Goal: Navigation & Orientation: Understand site structure

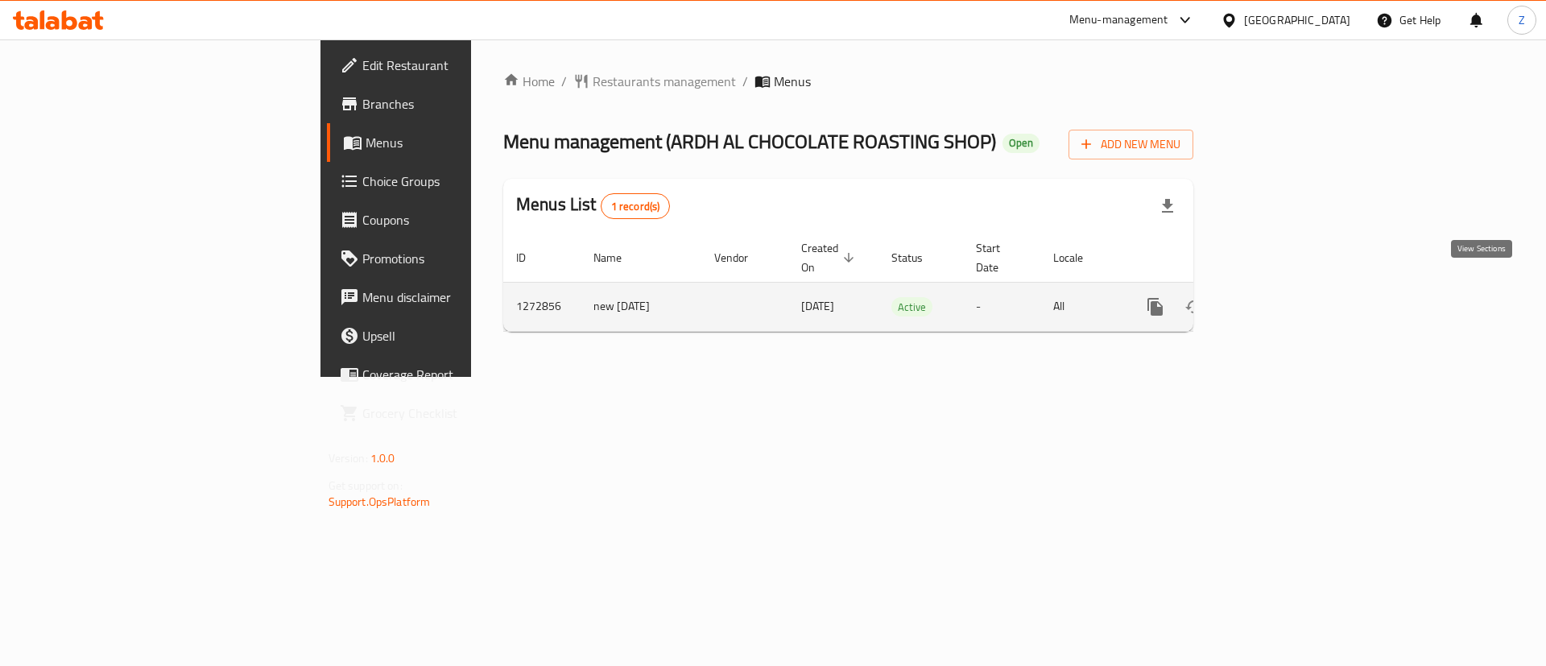
click at [1281, 297] on icon "enhanced table" at bounding box center [1271, 306] width 19 height 19
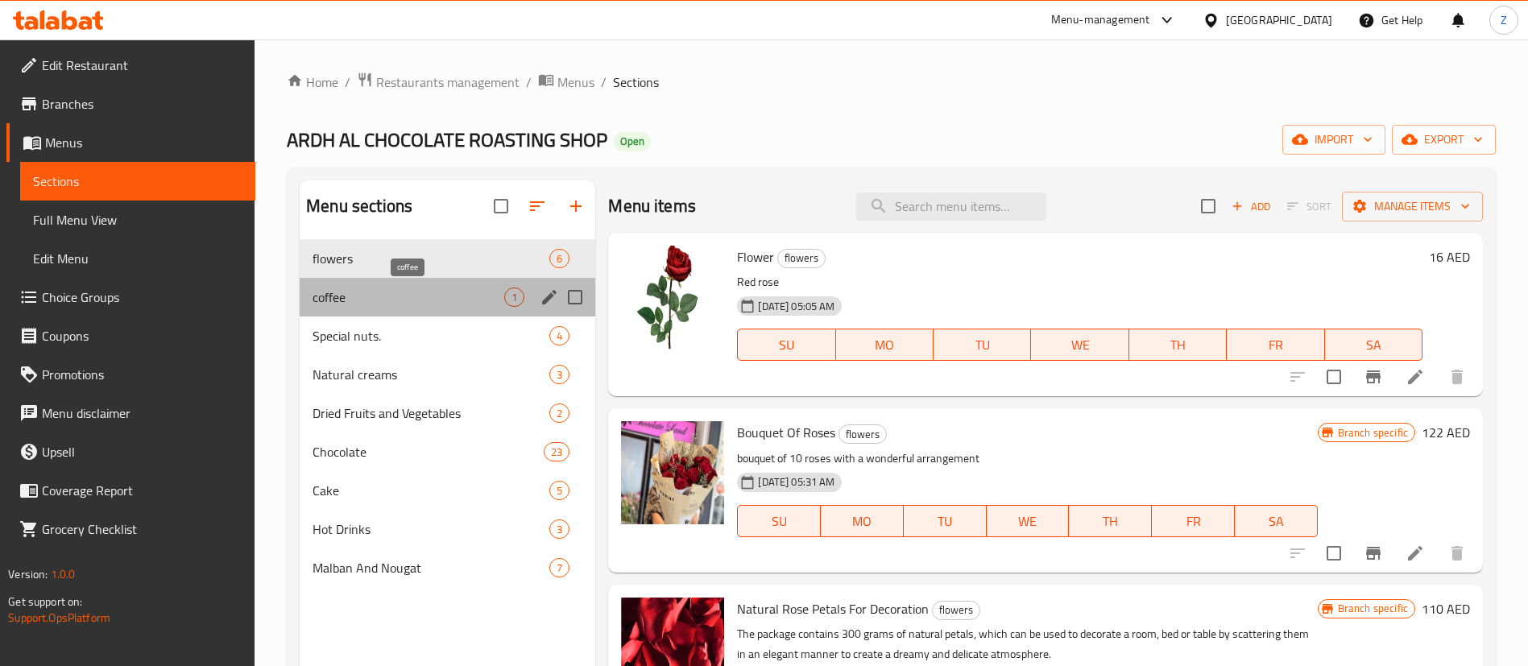
click at [351, 294] on span "coffee" at bounding box center [408, 296] width 192 height 19
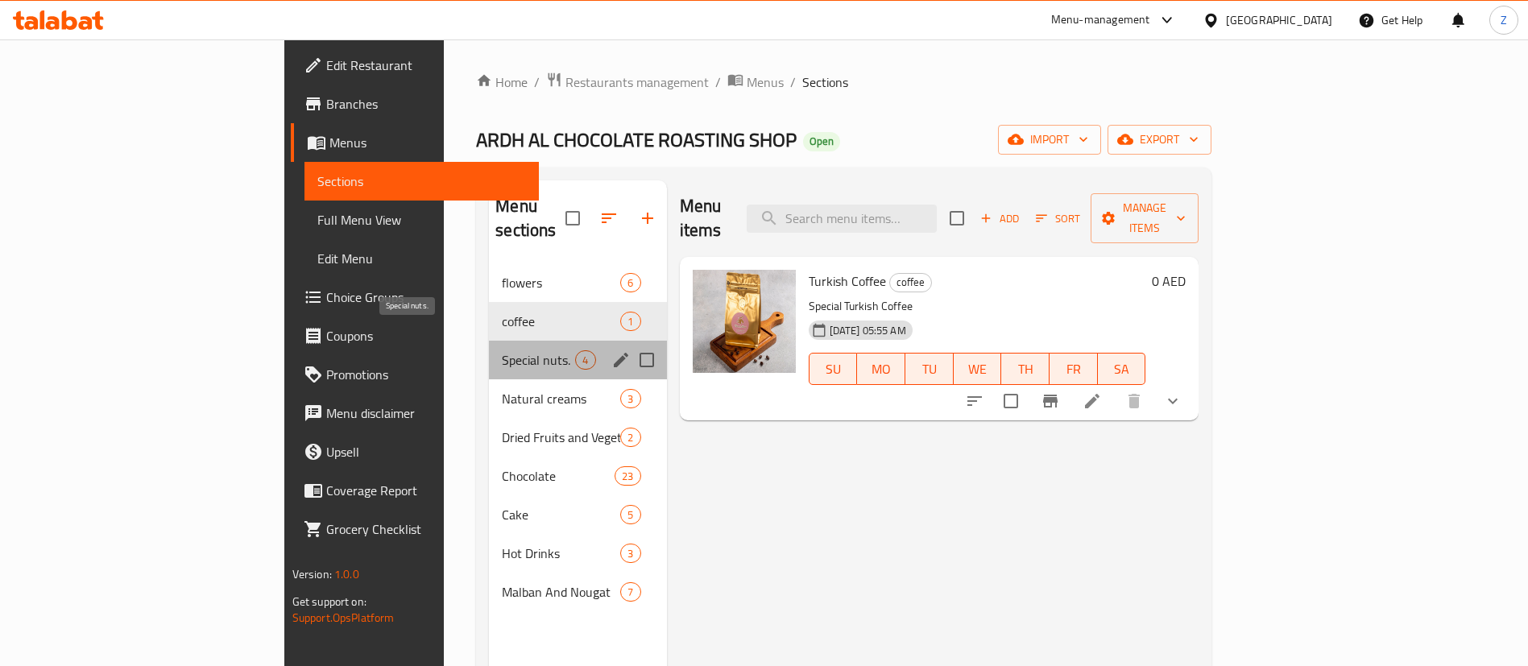
click at [502, 350] on span "Special nuts." at bounding box center [538, 359] width 73 height 19
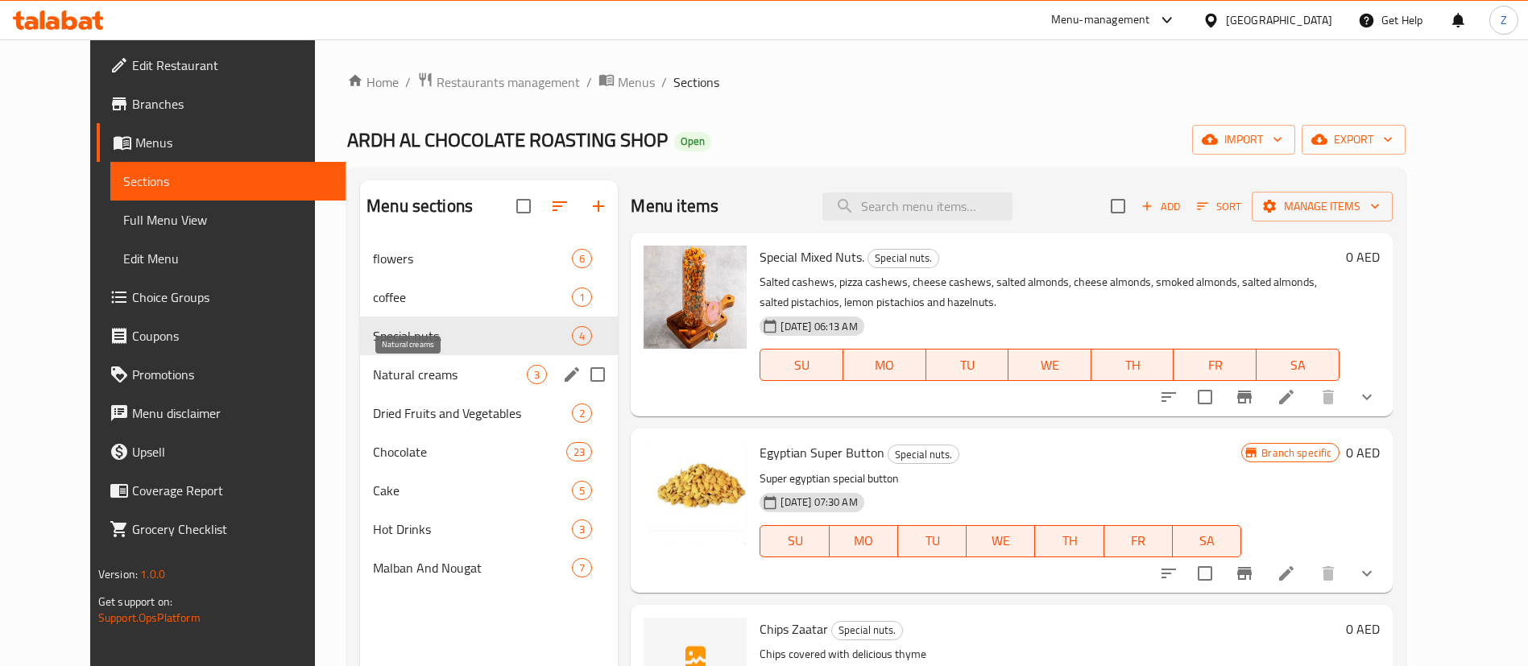
click at [373, 379] on span "Natural creams" at bounding box center [450, 374] width 154 height 19
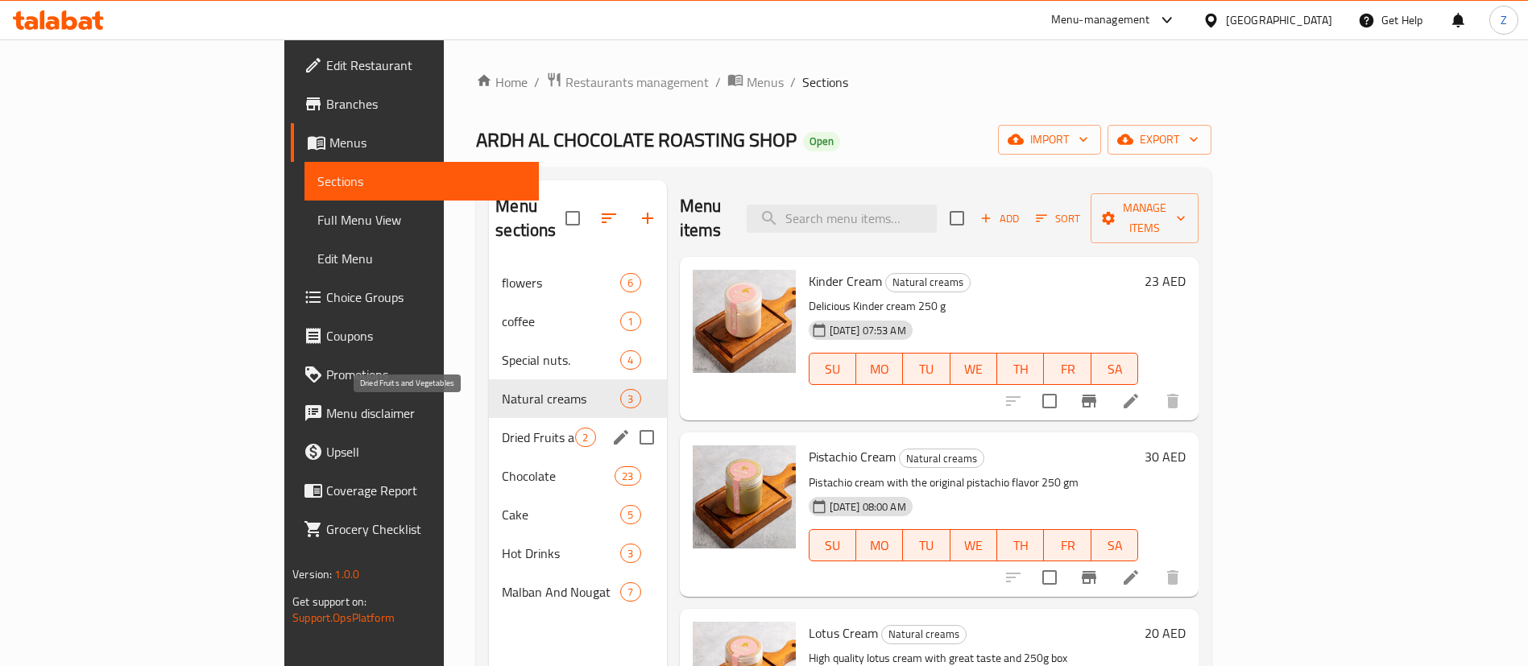
click at [502, 428] on span "Dried Fruits and Vegetables" at bounding box center [538, 437] width 73 height 19
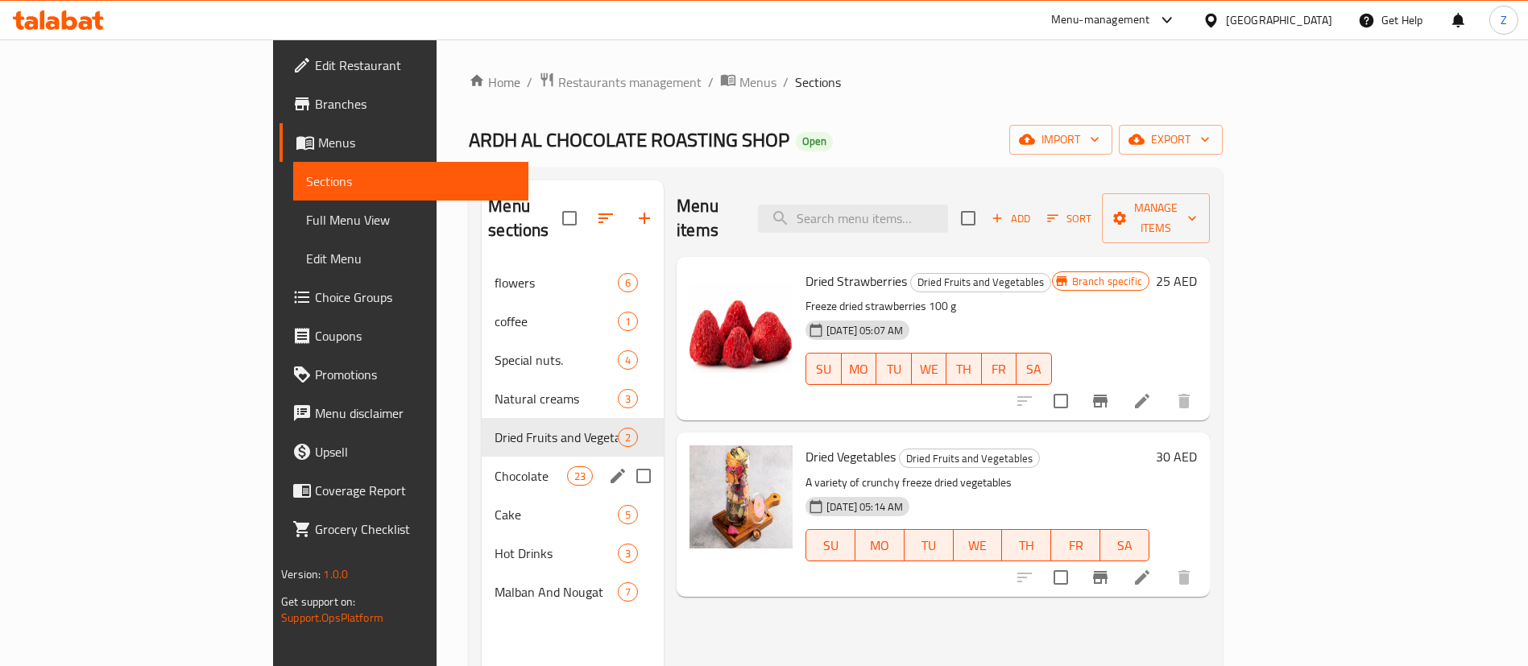
click at [494, 466] on span "Chocolate" at bounding box center [530, 475] width 72 height 19
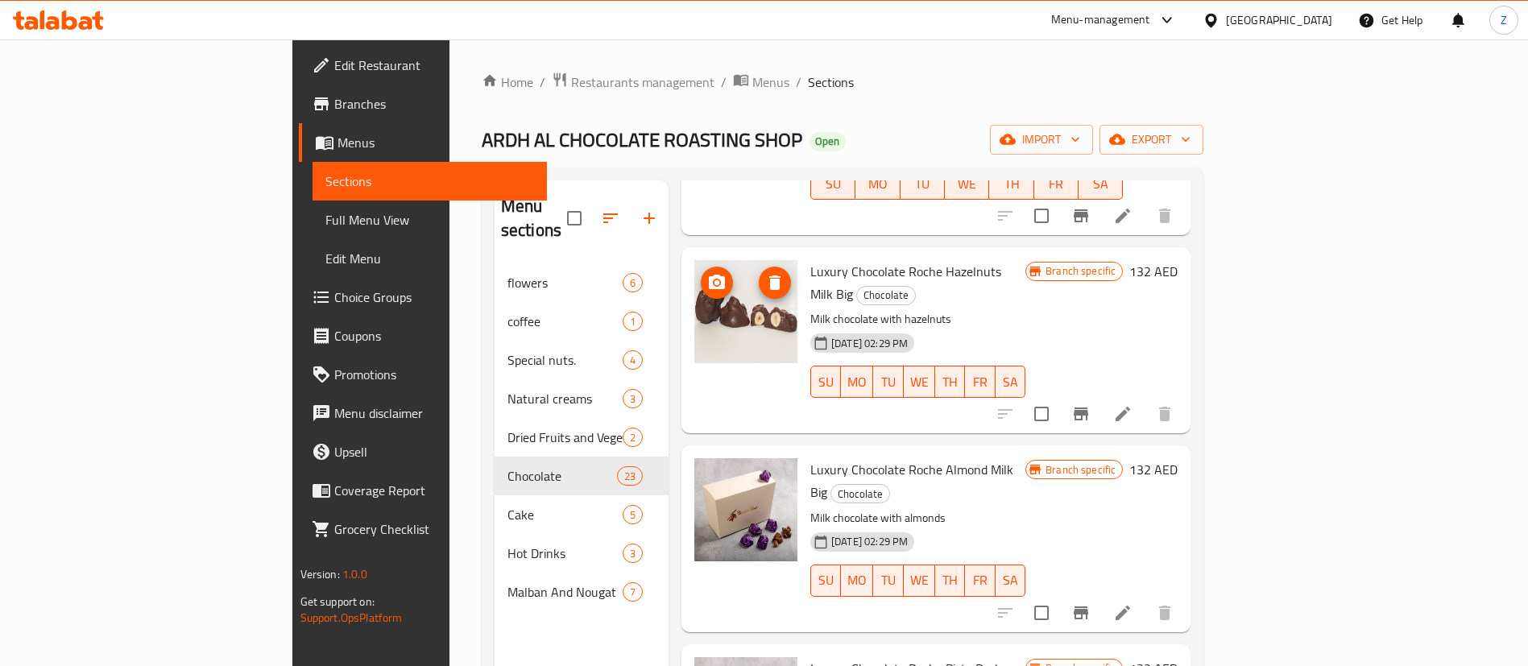
scroll to position [483, 0]
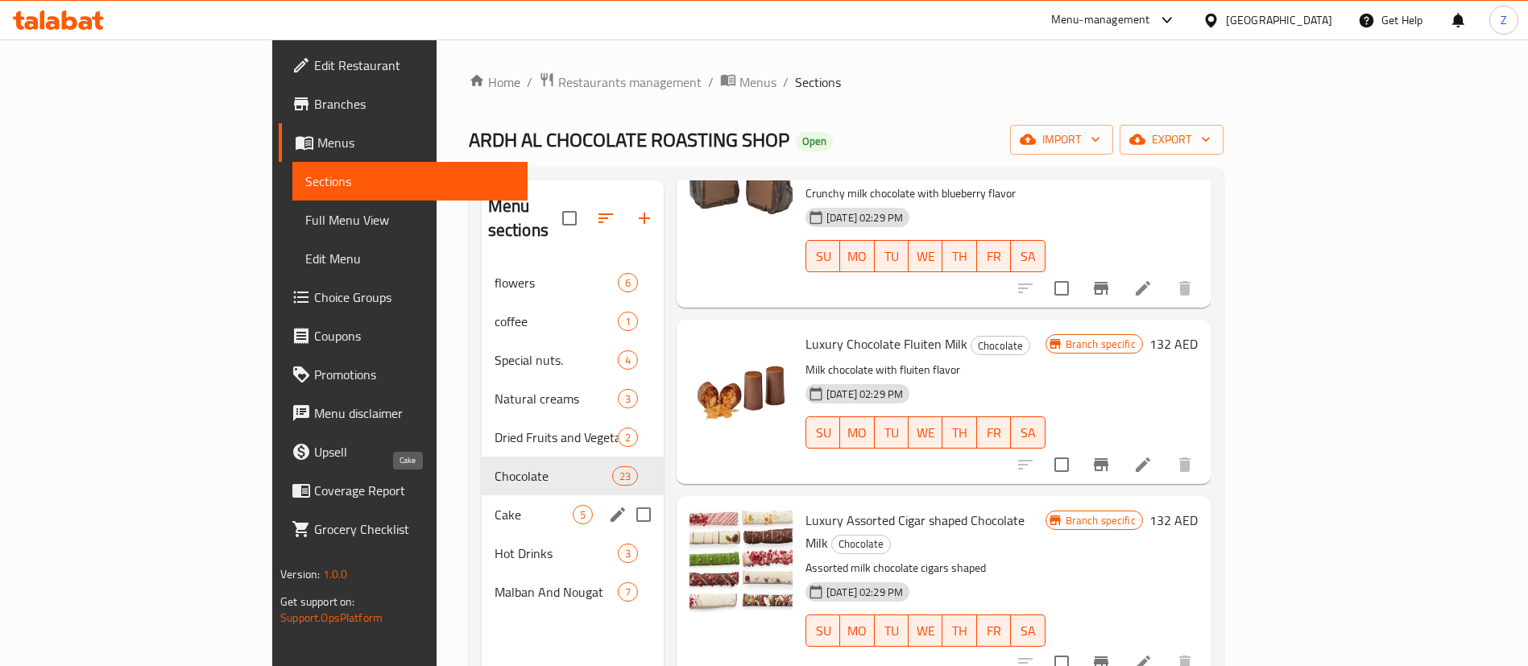
click at [494, 505] on span "Cake" at bounding box center [533, 514] width 78 height 19
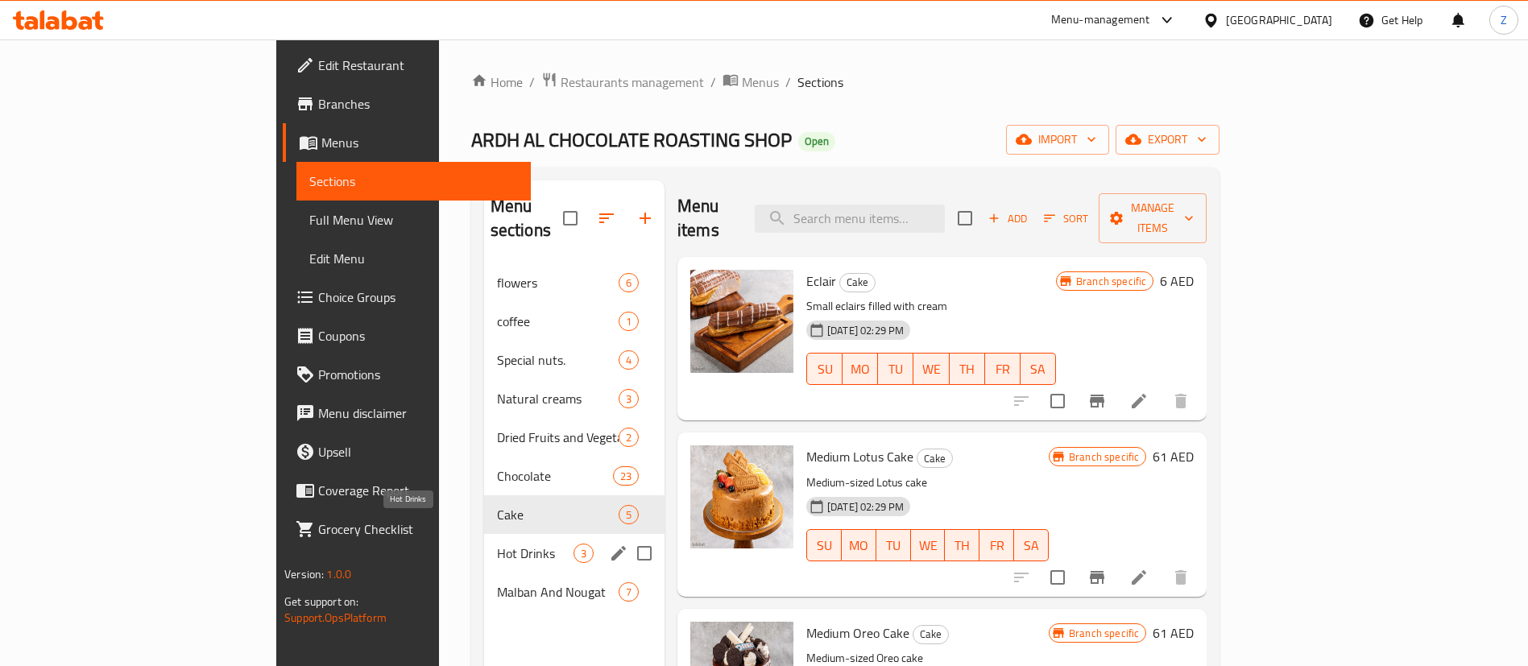
click at [497, 544] on span "Hot Drinks" at bounding box center [535, 553] width 77 height 19
